Goal: Information Seeking & Learning: Find specific page/section

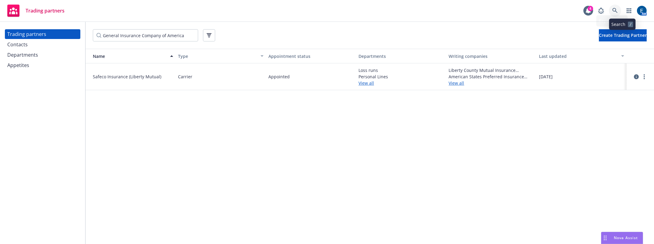
click at [619, 8] on link at bounding box center [615, 11] width 12 height 12
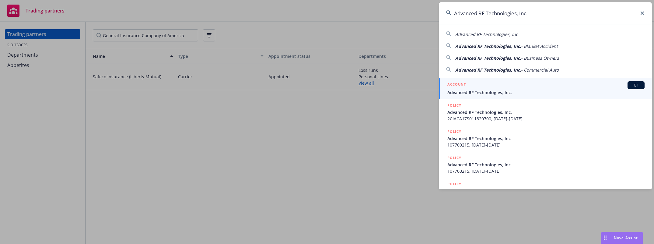
type input "Advanced RF Technologies, Inc."
click at [477, 89] on span "Advanced RF Technologies, Inc." at bounding box center [545, 92] width 197 height 6
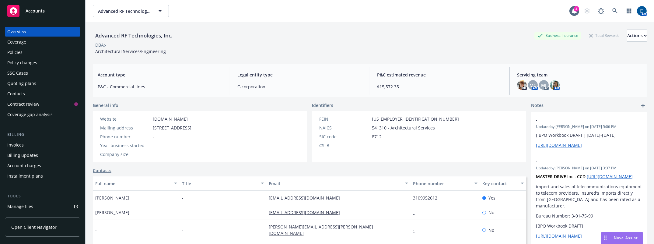
click at [35, 47] on div "Policies" at bounding box center [42, 52] width 71 height 10
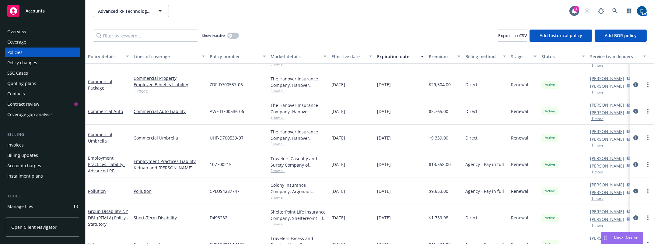
scroll to position [30, 0]
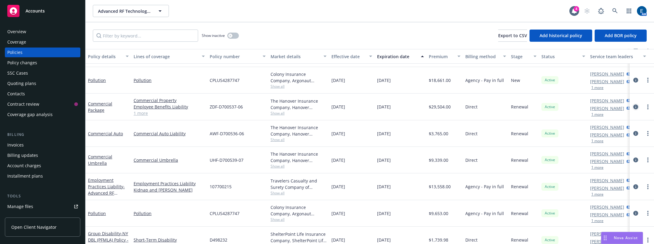
click at [633, 104] on icon "circleInformation" at bounding box center [635, 106] width 5 height 5
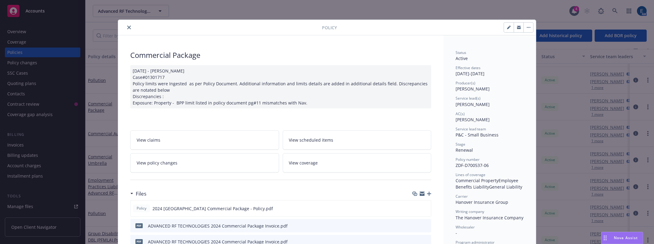
click at [127, 26] on icon "close" at bounding box center [129, 28] width 4 height 4
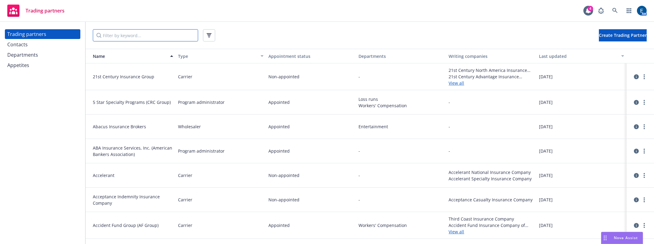
click at [112, 36] on input "Filter by keyword..." at bounding box center [145, 35] width 105 height 12
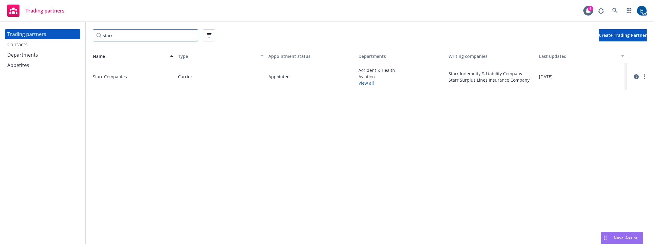
type input "starr"
click at [366, 80] on link "View all" at bounding box center [400, 83] width 85 height 6
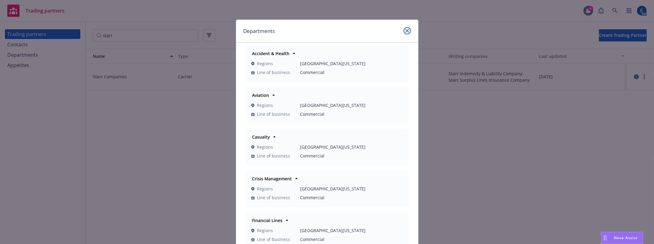
click at [405, 29] on icon "close" at bounding box center [407, 31] width 4 height 4
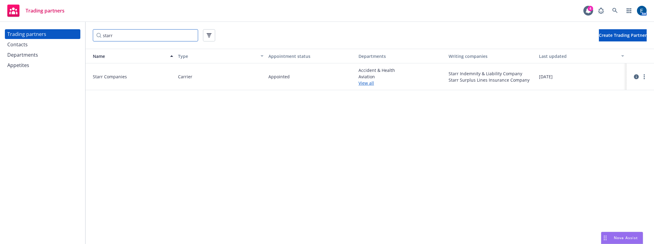
drag, startPoint x: 128, startPoint y: 31, endPoint x: 90, endPoint y: 30, distance: 38.0
click at [90, 30] on div "starr Create Trading Partner" at bounding box center [369, 35] width 568 height 27
type input "scor"
click at [635, 73] on icon "circleInformation" at bounding box center [636, 75] width 5 height 5
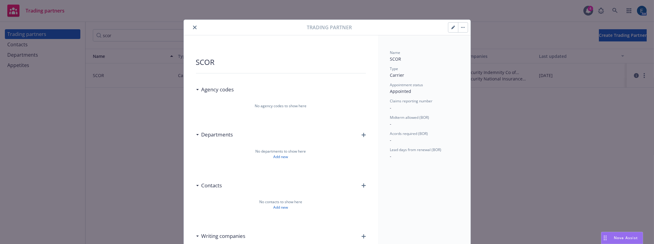
click at [193, 26] on icon "close" at bounding box center [195, 28] width 4 height 4
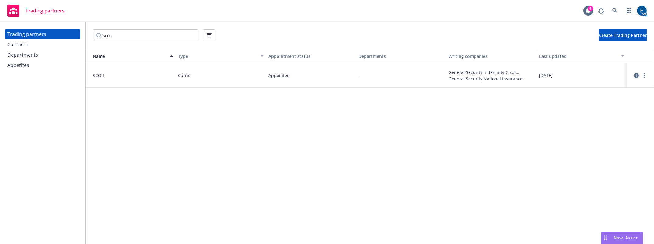
click at [635, 73] on icon "circleInformation" at bounding box center [636, 75] width 5 height 5
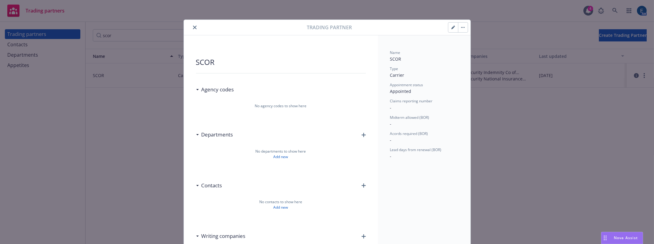
click at [193, 26] on icon "close" at bounding box center [195, 28] width 4 height 4
